Goal: Task Accomplishment & Management: Manage account settings

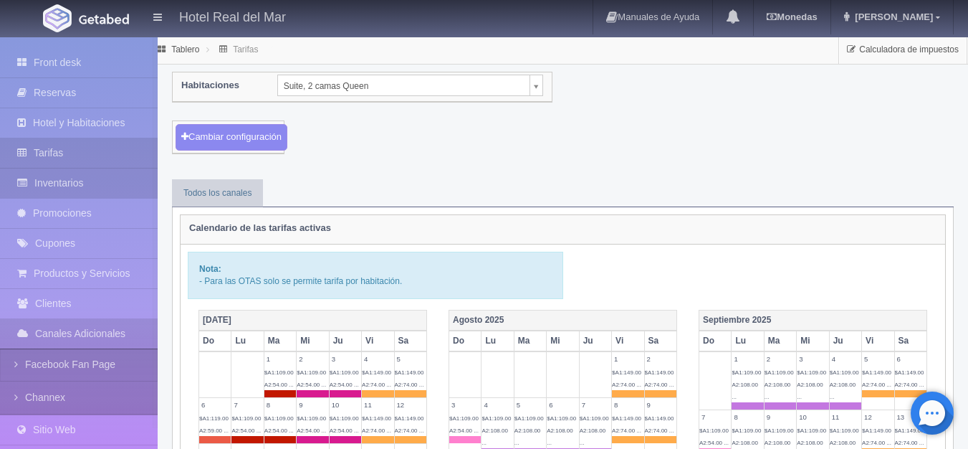
click at [83, 181] on link "Inventarios" at bounding box center [79, 182] width 158 height 29
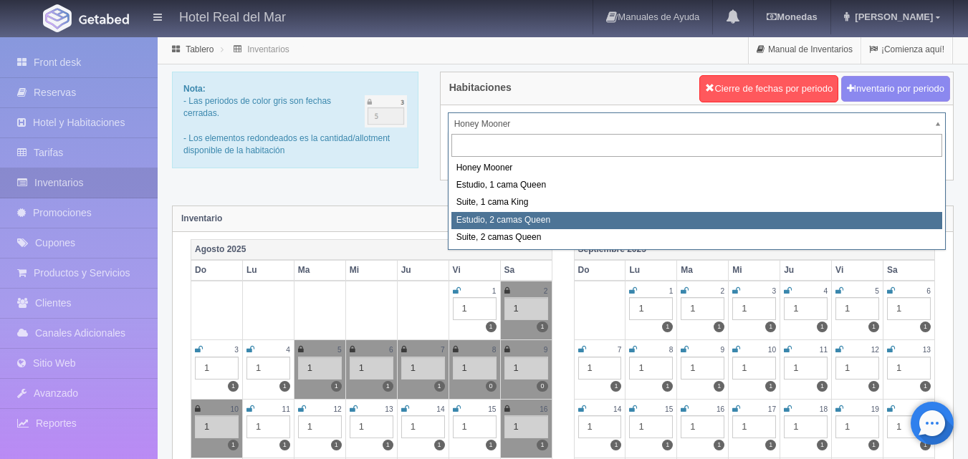
select select "2270"
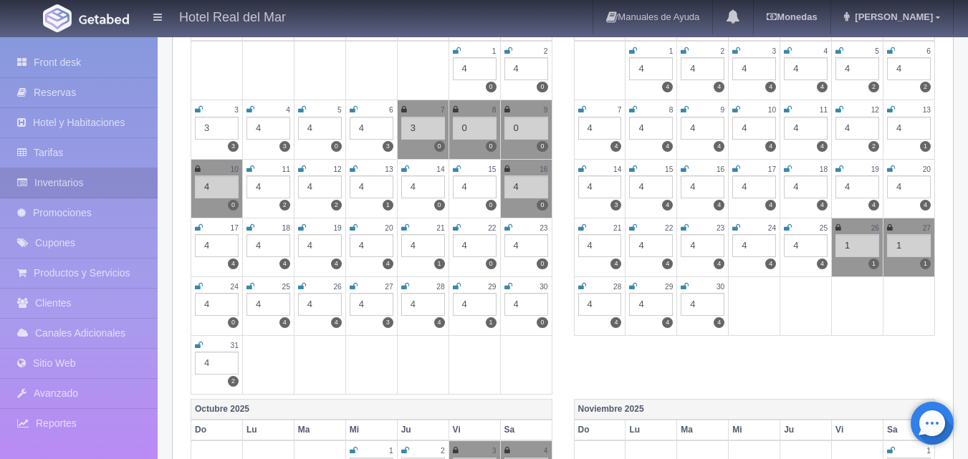
scroll to position [215, 0]
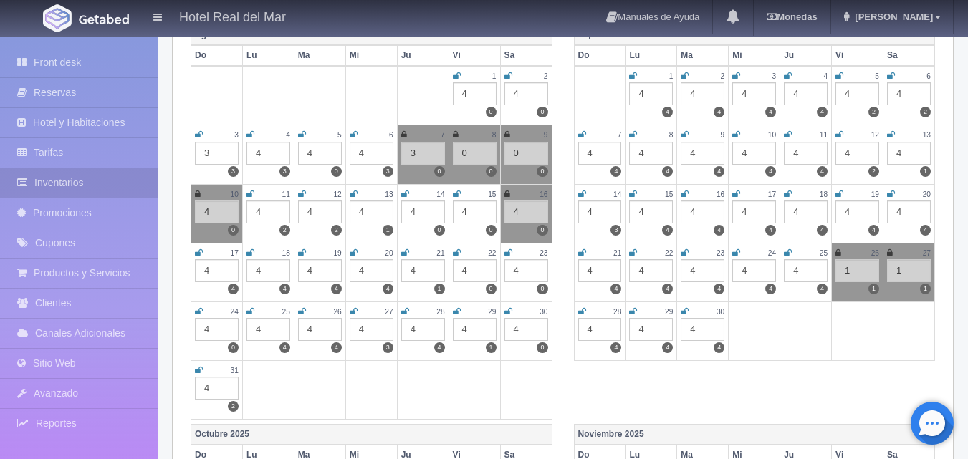
click at [520, 333] on div "4" at bounding box center [527, 329] width 44 height 23
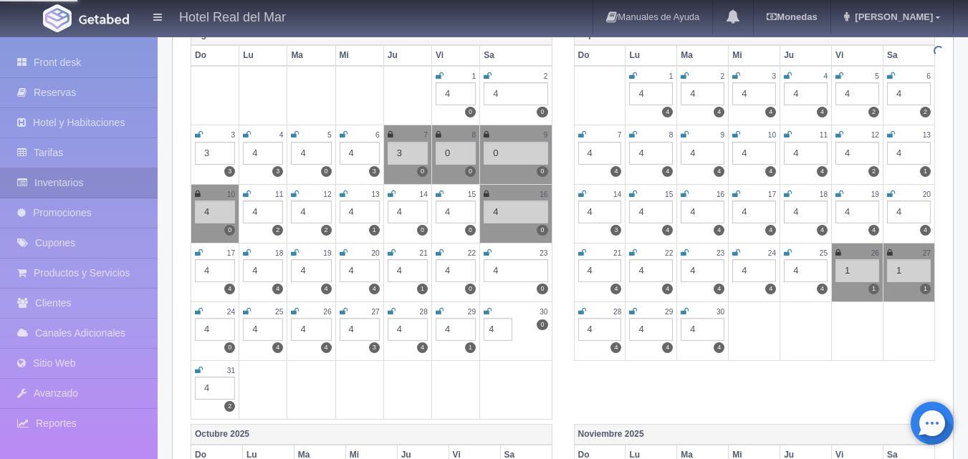
click at [520, 332] on td "30 4 0 4" at bounding box center [516, 331] width 72 height 59
click at [495, 330] on input "4" at bounding box center [498, 329] width 29 height 23
type input "4"
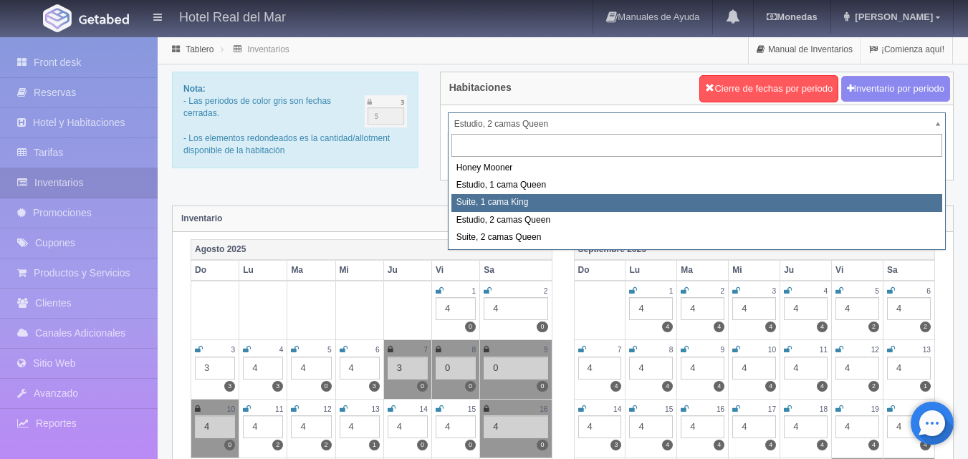
select select "2269"
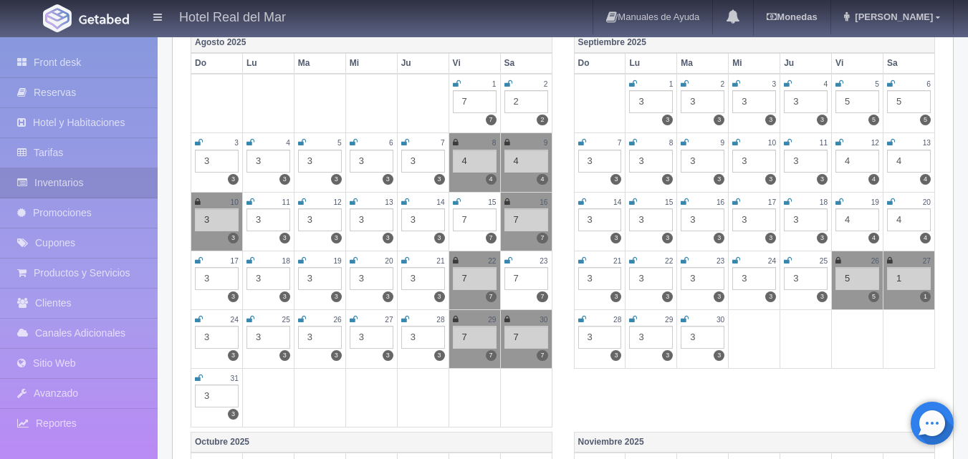
scroll to position [215, 0]
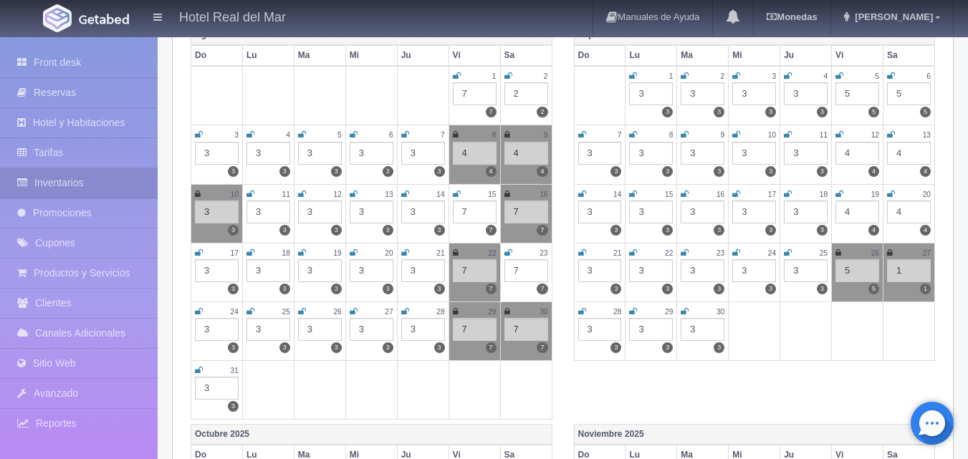
click at [509, 313] on icon at bounding box center [508, 312] width 6 height 9
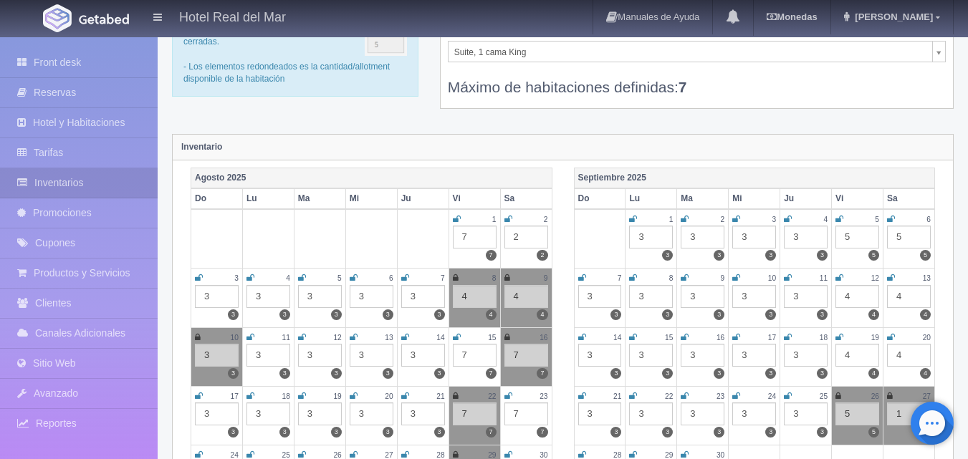
scroll to position [0, 0]
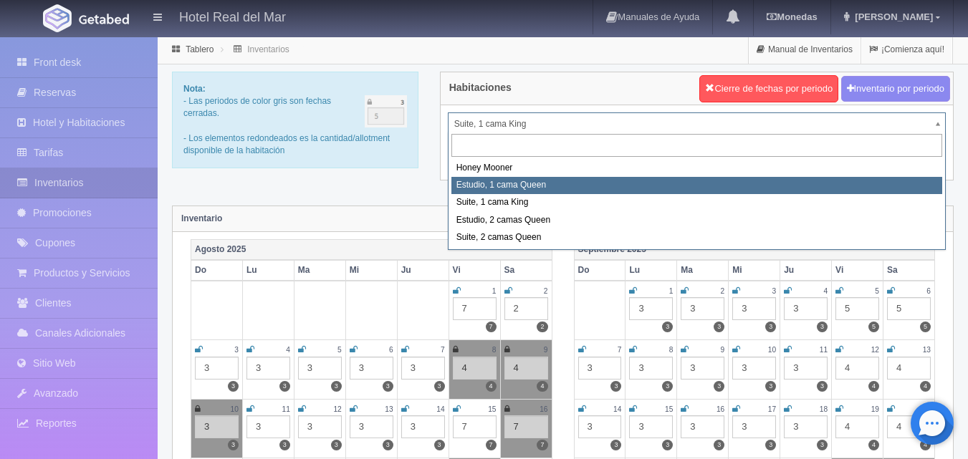
select select "2268"
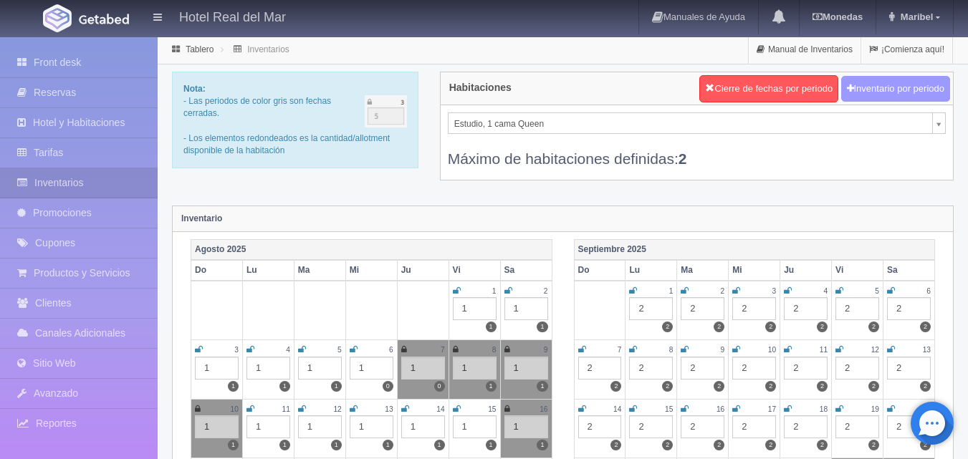
click at [857, 95] on button "Inventario por periodo" at bounding box center [896, 89] width 109 height 27
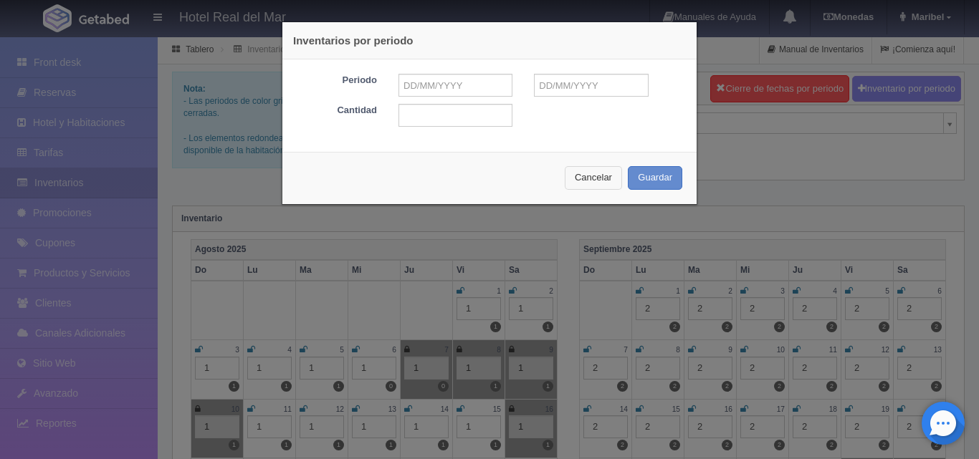
click at [591, 176] on button "Cancelar" at bounding box center [593, 178] width 57 height 24
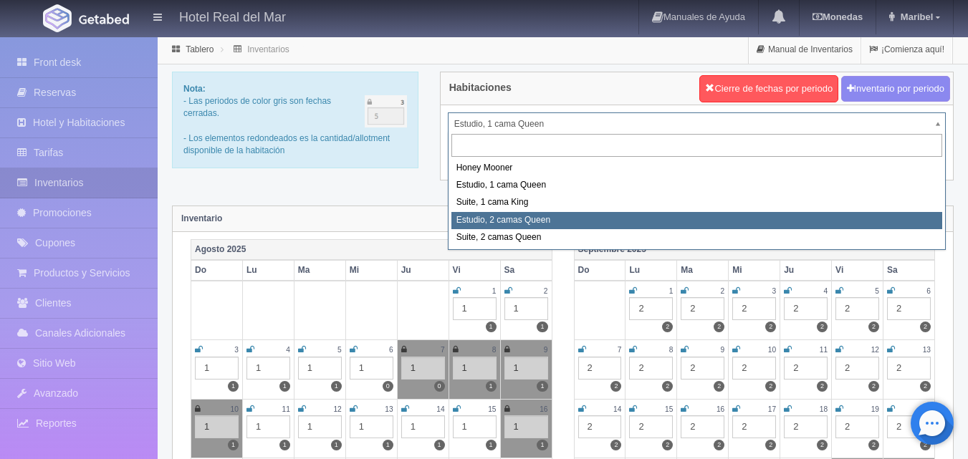
select select "2270"
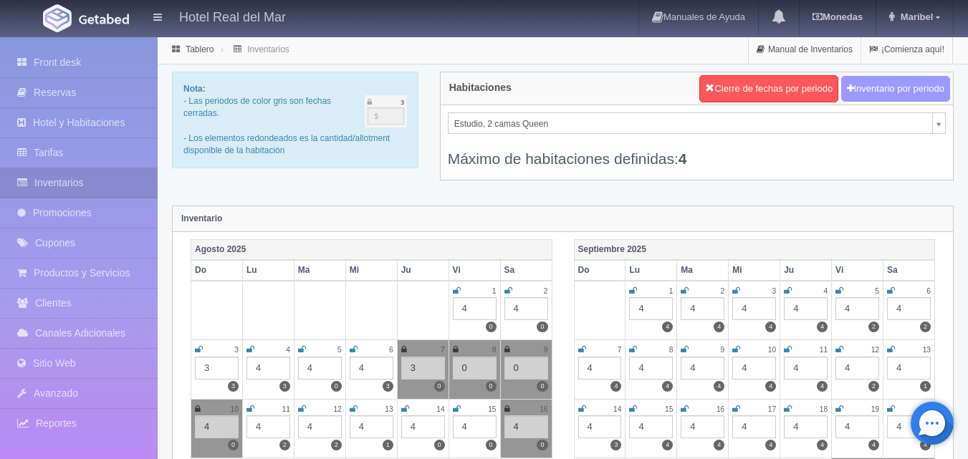
click at [884, 90] on button "Inventario por periodo" at bounding box center [896, 89] width 109 height 27
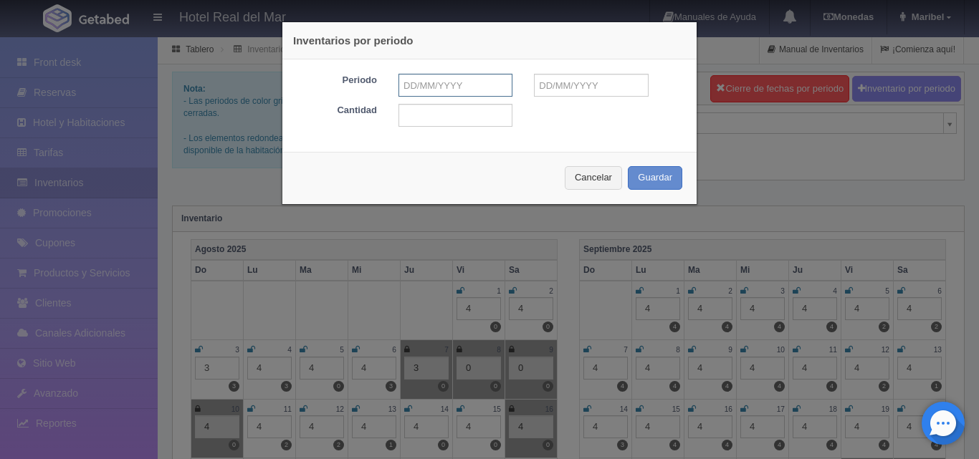
click at [399, 85] on input "text" at bounding box center [456, 85] width 114 height 23
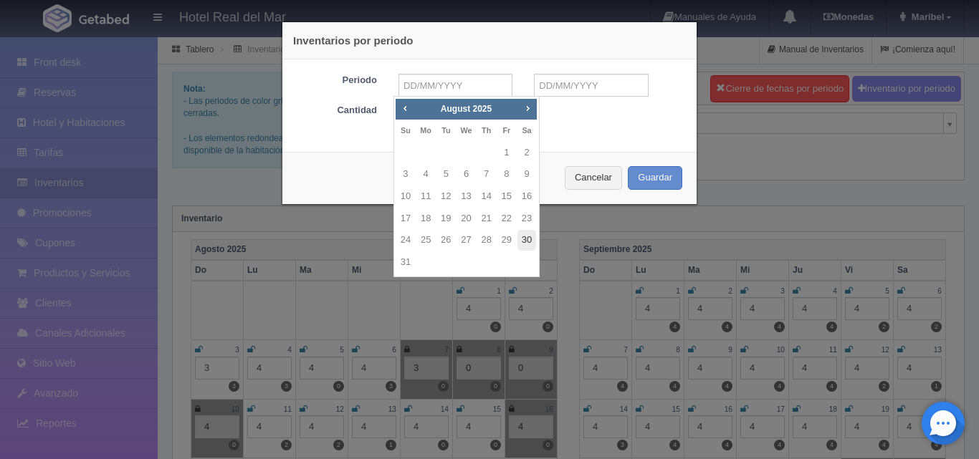
click at [525, 242] on link "30" at bounding box center [527, 240] width 19 height 21
type input "[DATE]"
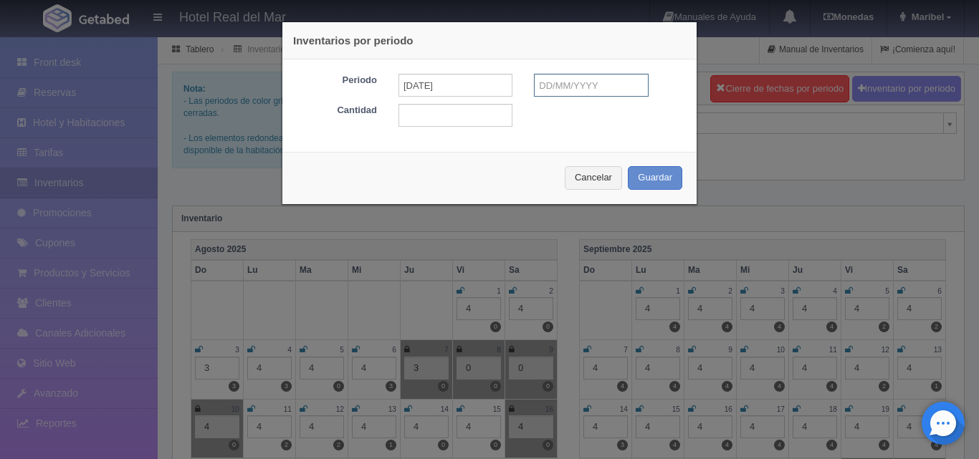
click at [549, 87] on input "text" at bounding box center [591, 85] width 114 height 23
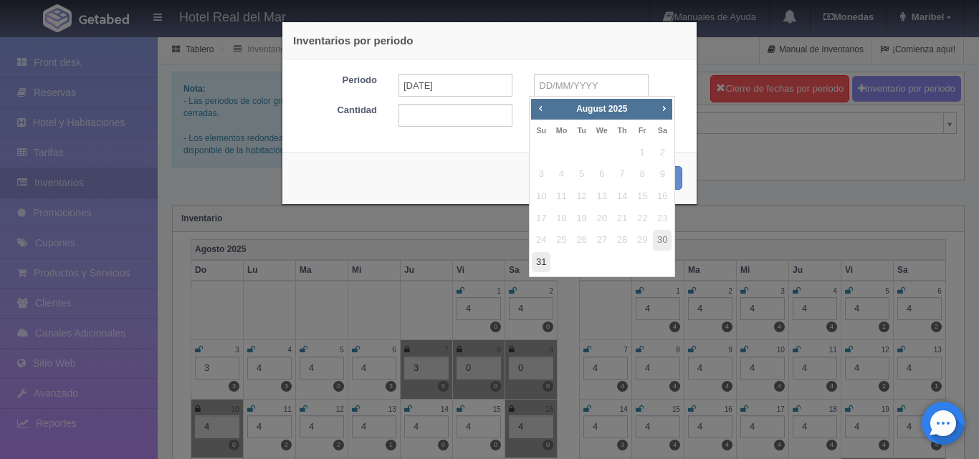
click at [540, 265] on link "31" at bounding box center [541, 262] width 19 height 21
type input "[DATE]"
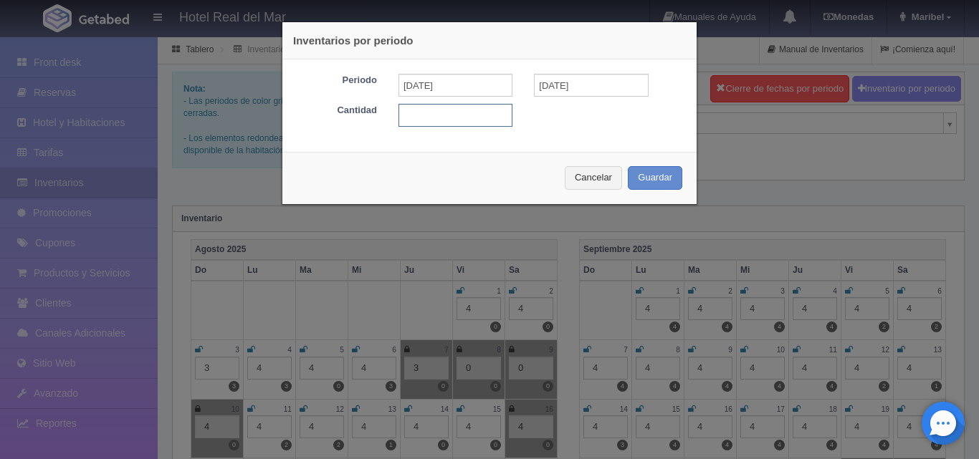
click at [422, 117] on input "text" at bounding box center [456, 115] width 114 height 23
type input "2"
click at [637, 176] on button "Guardar" at bounding box center [655, 178] width 54 height 24
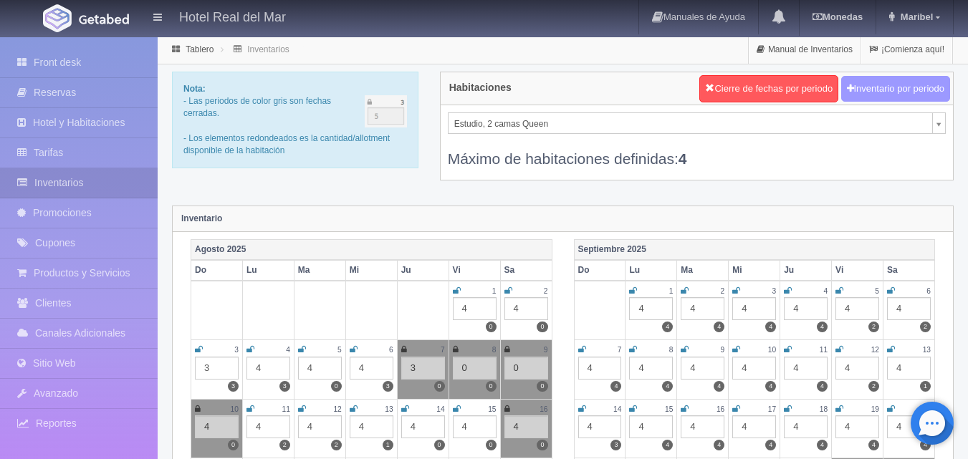
click at [882, 82] on button "Inventario por periodo" at bounding box center [896, 89] width 109 height 27
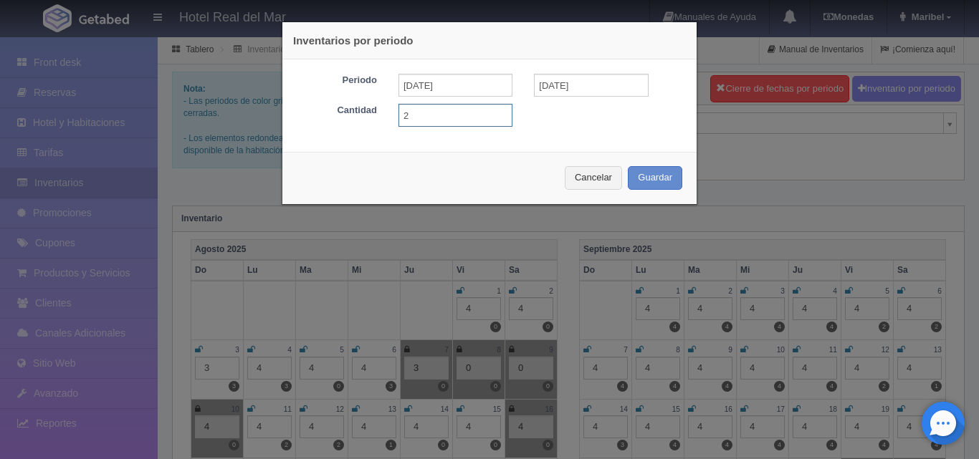
click at [418, 117] on input "2" at bounding box center [456, 115] width 114 height 23
type input "5"
click at [660, 180] on button "Guardar" at bounding box center [655, 178] width 54 height 24
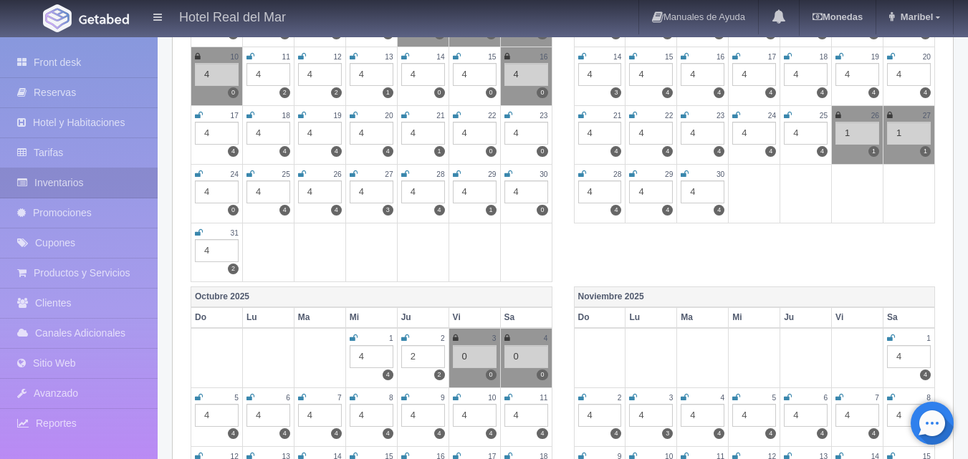
scroll to position [358, 0]
